Goal: Task Accomplishment & Management: Complete application form

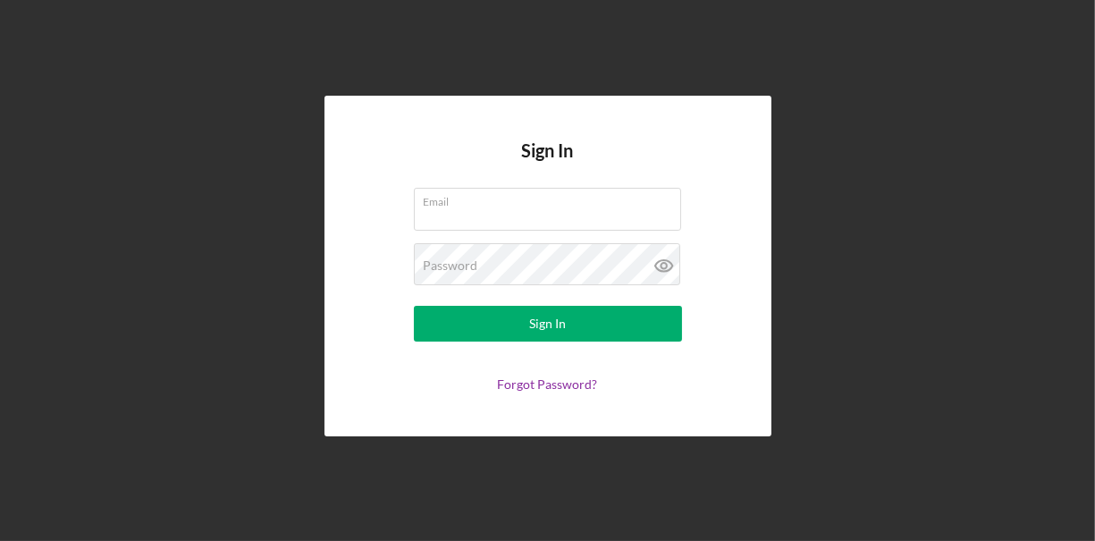
type input "[EMAIL_ADDRESS][DOMAIN_NAME]"
click at [566, 328] on button "Sign In" at bounding box center [548, 324] width 268 height 36
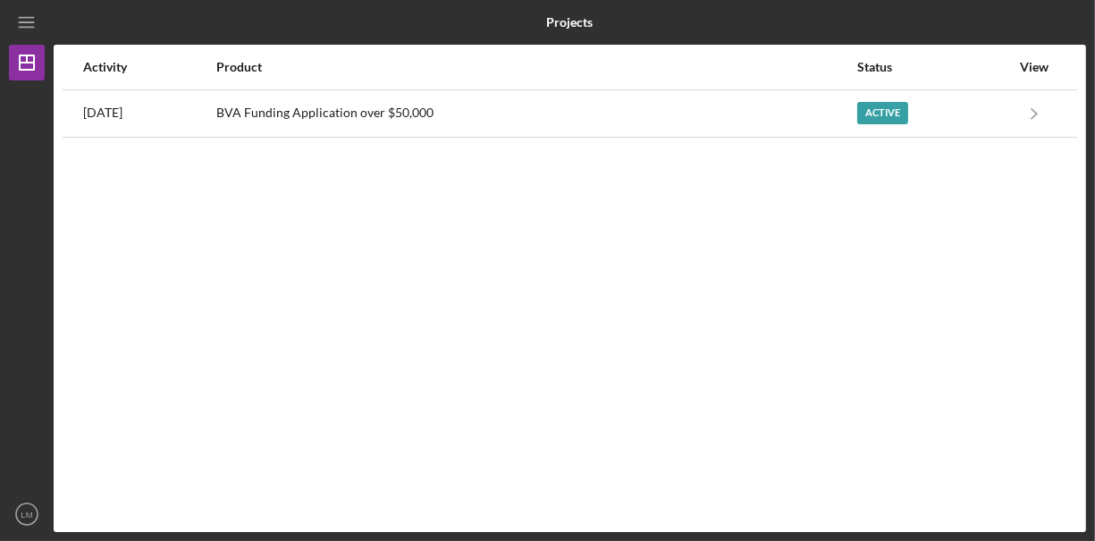
click at [724, 124] on div "BVA Funding Application over $50,000" at bounding box center [535, 113] width 639 height 45
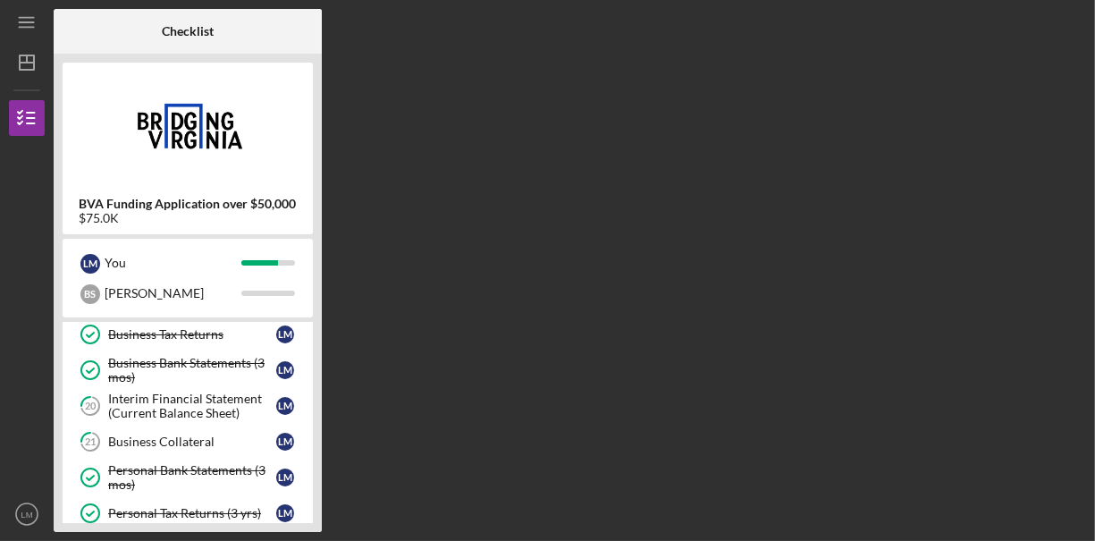
scroll to position [165, 0]
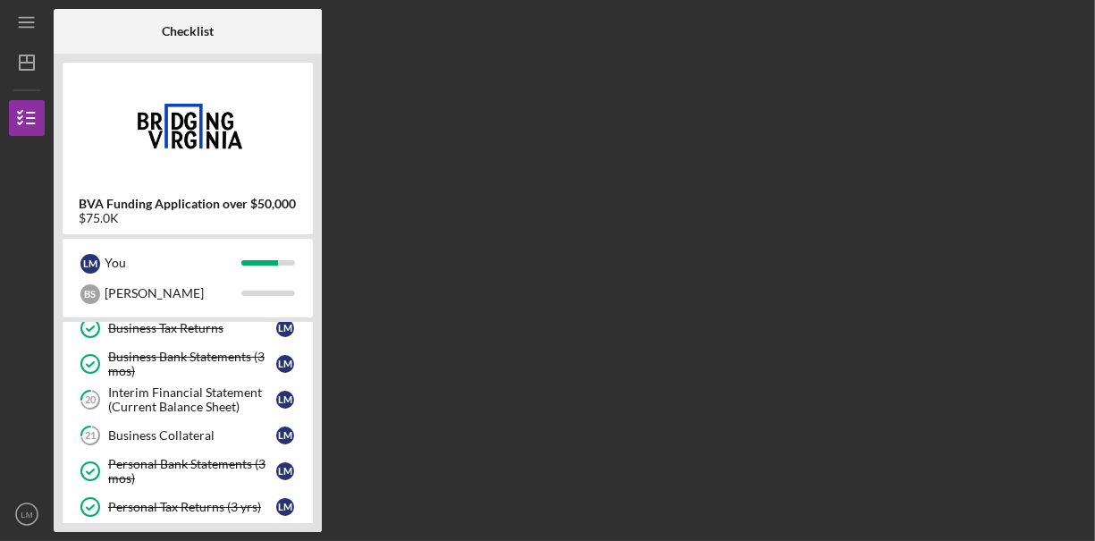
click at [246, 396] on div "Interim Financial Statement (Current Balance Sheet)" at bounding box center [192, 399] width 168 height 29
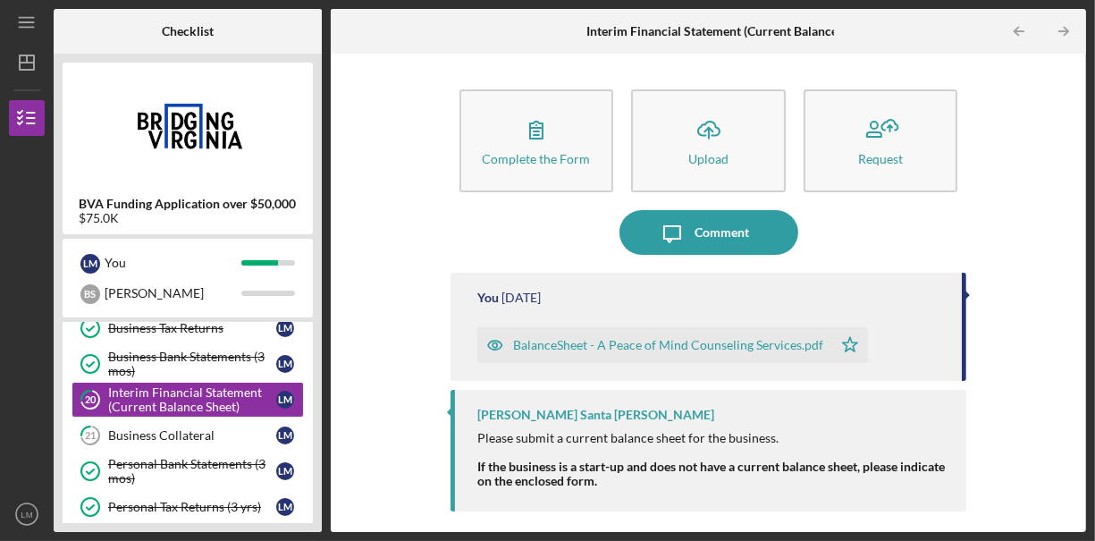
click at [549, 141] on icon "button" at bounding box center [536, 129] width 45 height 45
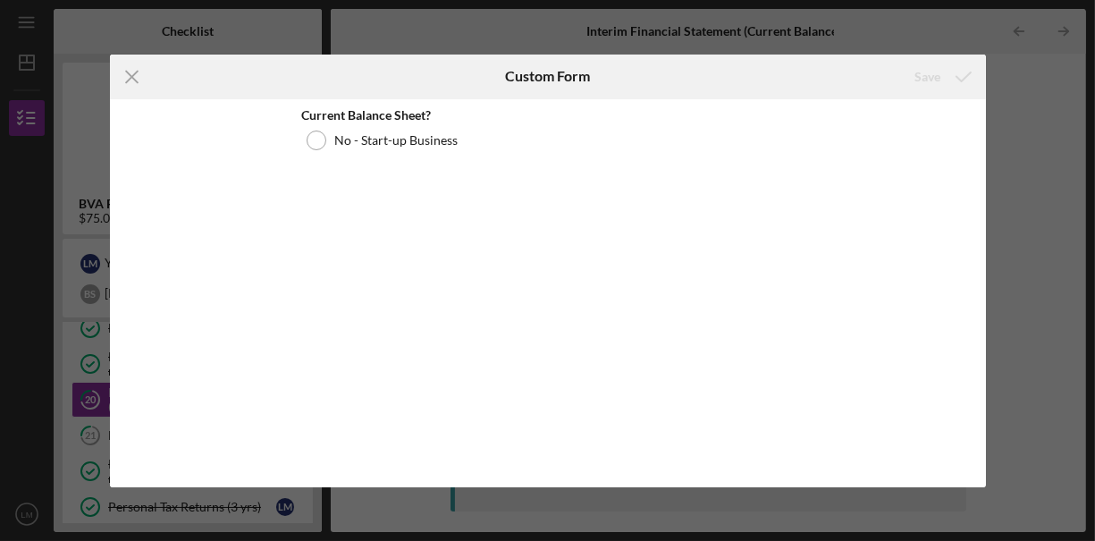
click at [131, 76] on line at bounding box center [132, 77] width 12 height 12
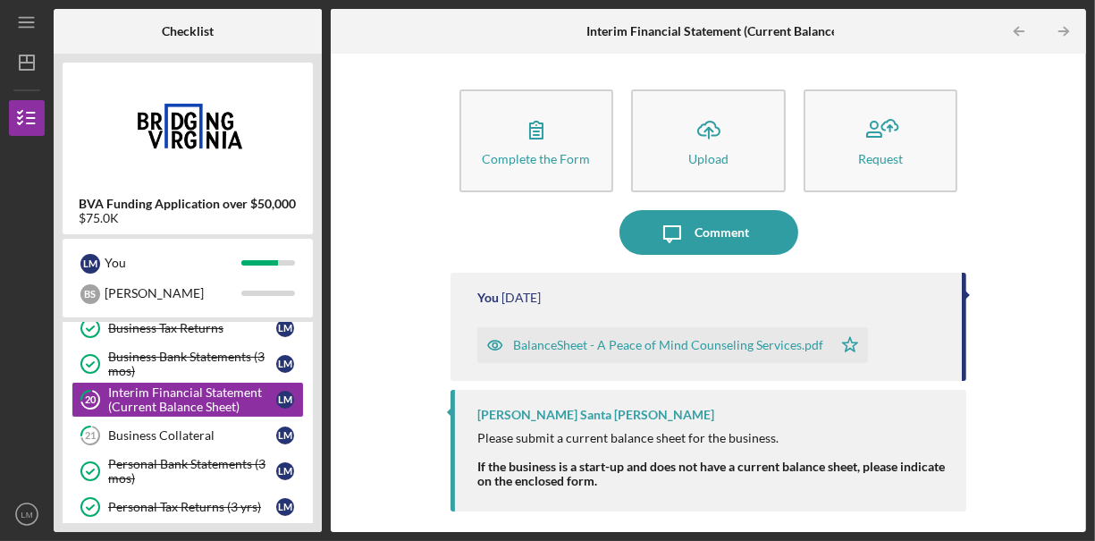
click at [223, 429] on div "Business Collateral" at bounding box center [192, 435] width 168 height 14
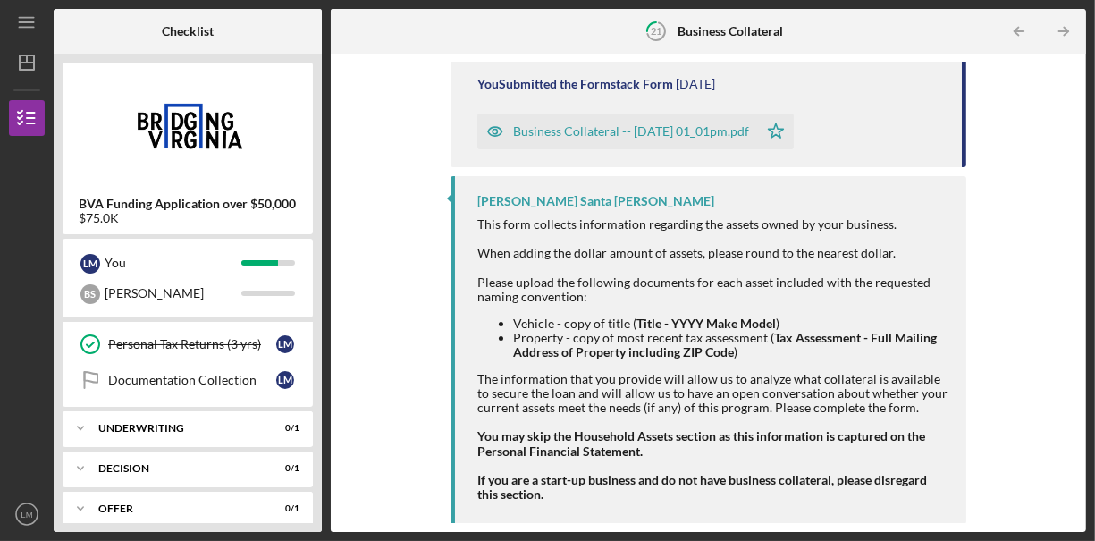
scroll to position [326, 0]
click at [203, 424] on div "Underwriting" at bounding box center [176, 429] width 156 height 11
